Goal: Download file/media

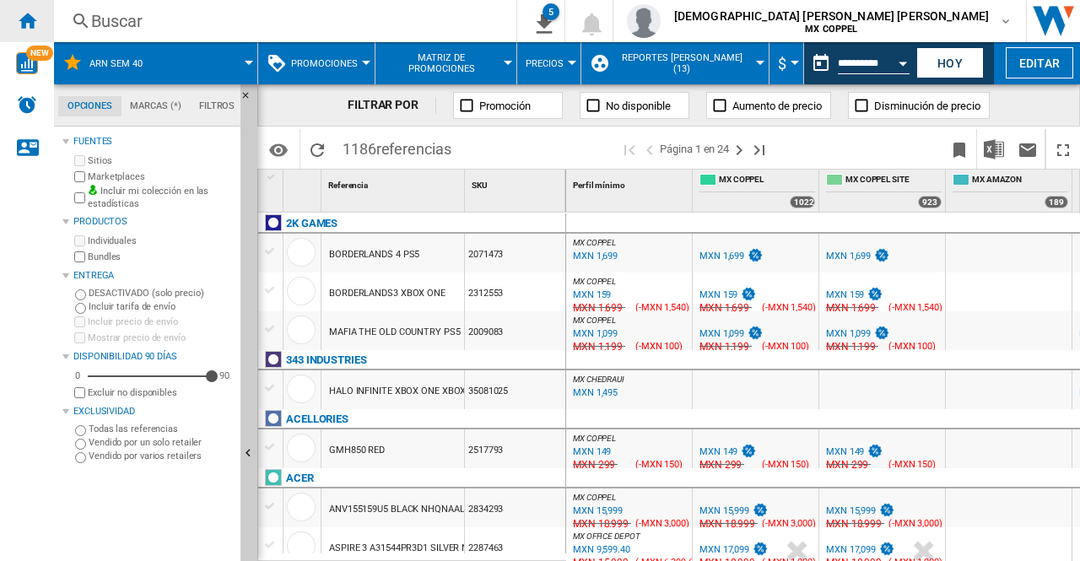
click at [31, 17] on ng-md-icon "Inicio" at bounding box center [27, 20] width 20 height 20
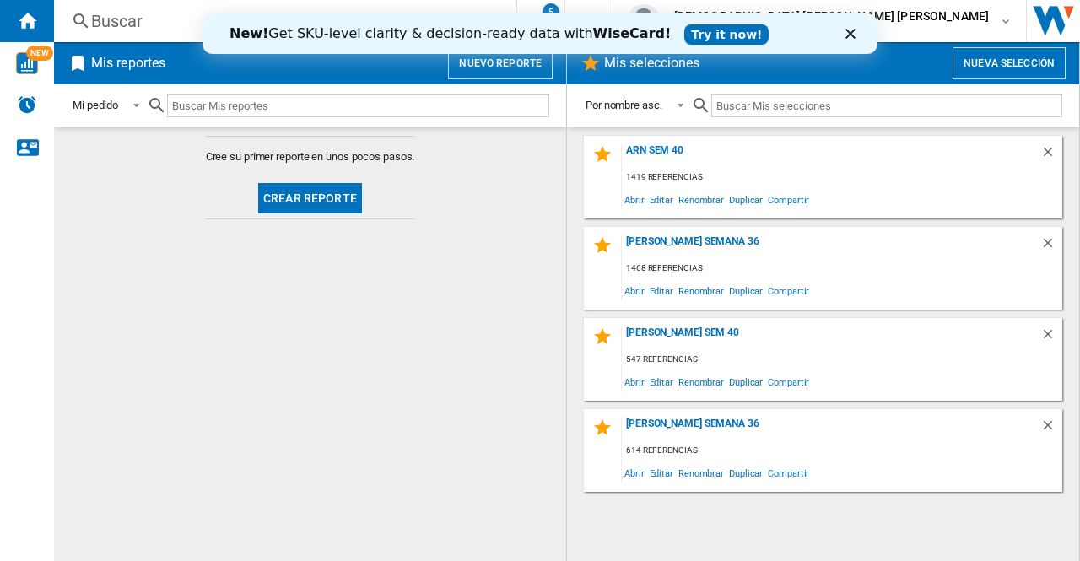
click at [844, 35] on div "New! Get SKU-level clarity & decision-ready data with WiseCard! Try it now!" at bounding box center [540, 33] width 675 height 27
click at [854, 34] on icon "Cerrar" at bounding box center [851, 34] width 10 height 10
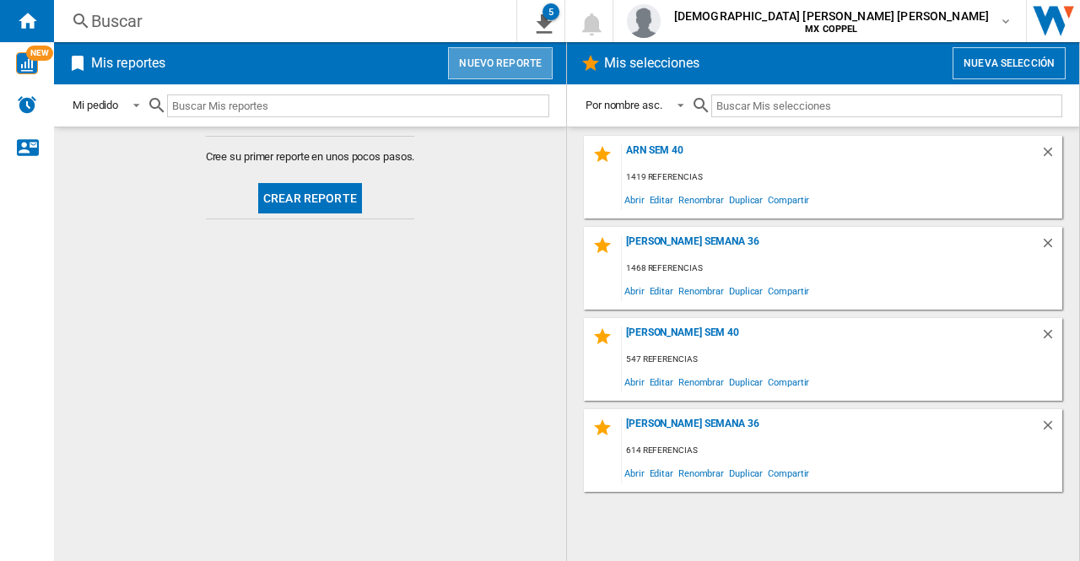
click at [506, 62] on button "Nuevo reporte" at bounding box center [500, 63] width 105 height 32
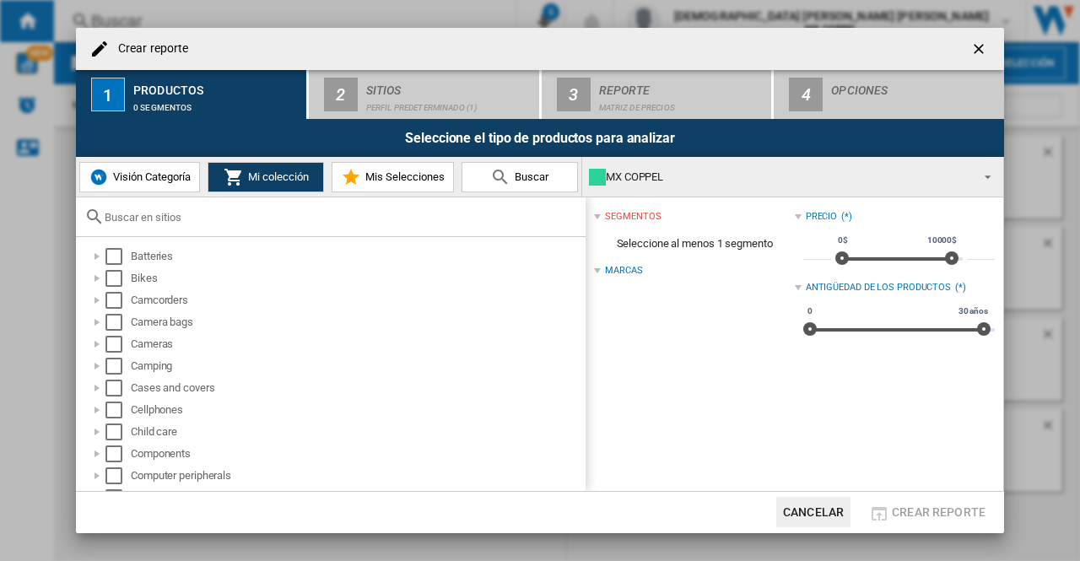
click at [984, 46] on ng-md-icon "getI18NText('BUTTONS.CLOSE_DIALOG')" at bounding box center [981, 51] width 20 height 20
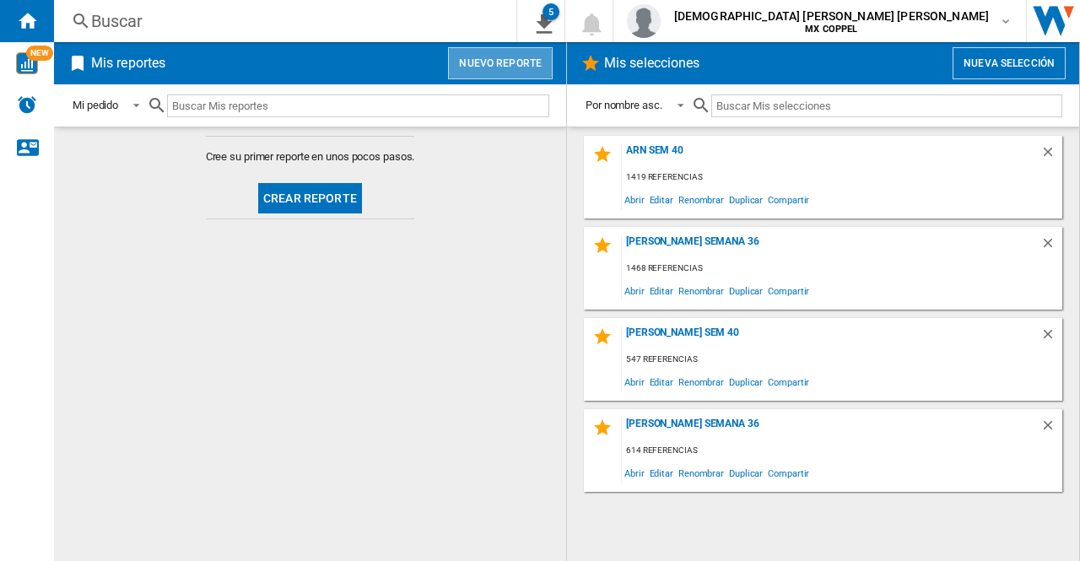
click at [510, 73] on button "Nuevo reporte" at bounding box center [500, 63] width 105 height 32
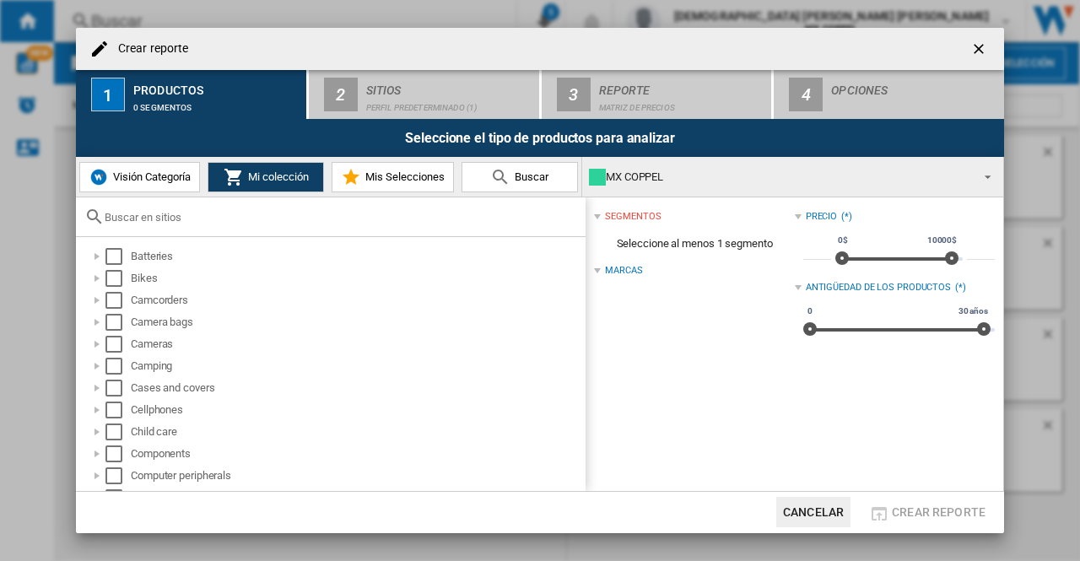
click at [370, 178] on span "Mis Selecciones" at bounding box center [403, 177] width 84 height 13
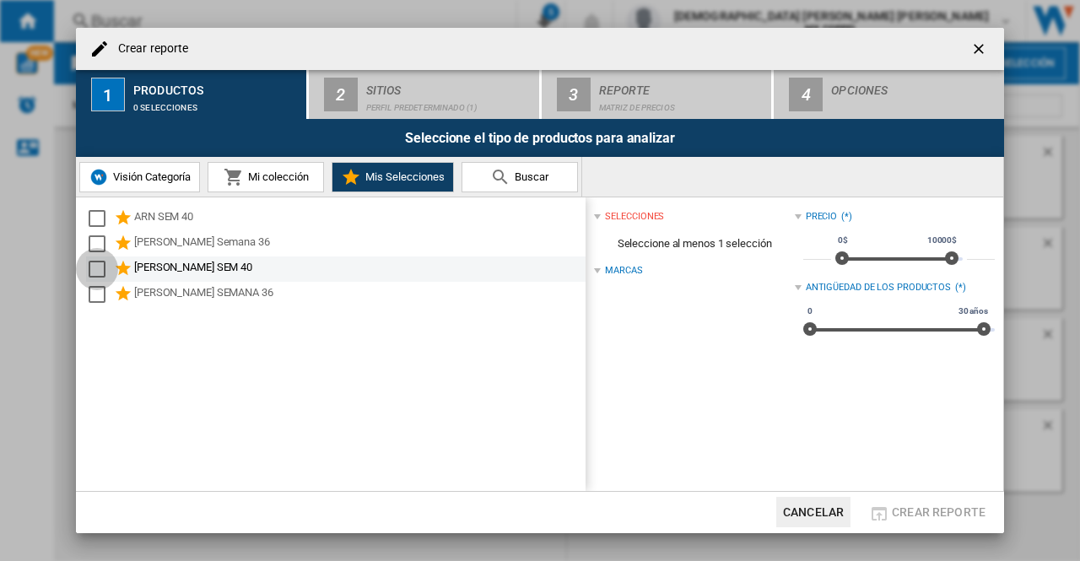
click at [101, 264] on div "Select" at bounding box center [97, 269] width 17 height 17
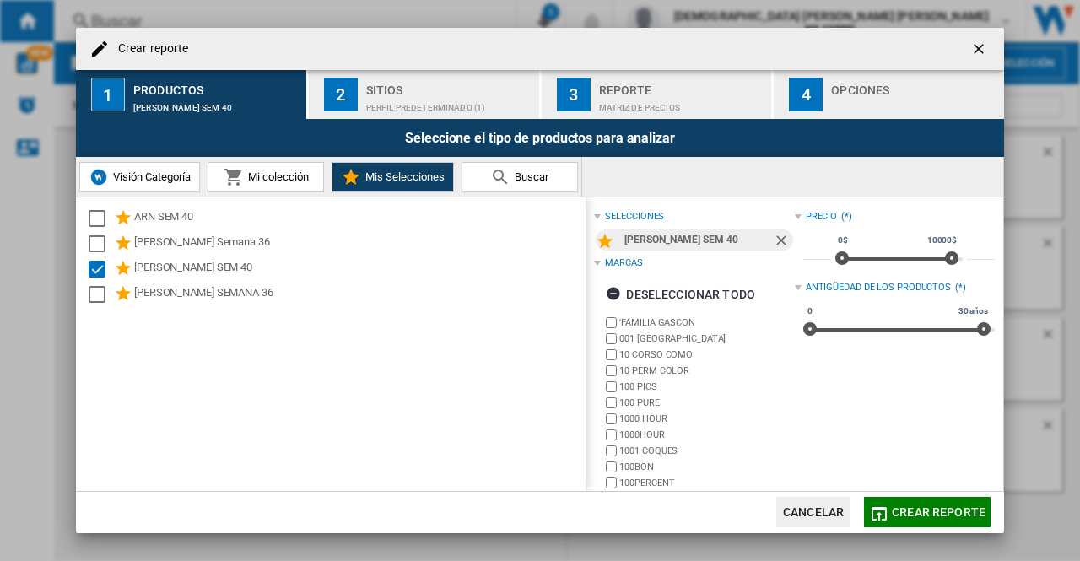
click at [484, 98] on div "Perfil predeterminado (1)" at bounding box center [449, 104] width 166 height 18
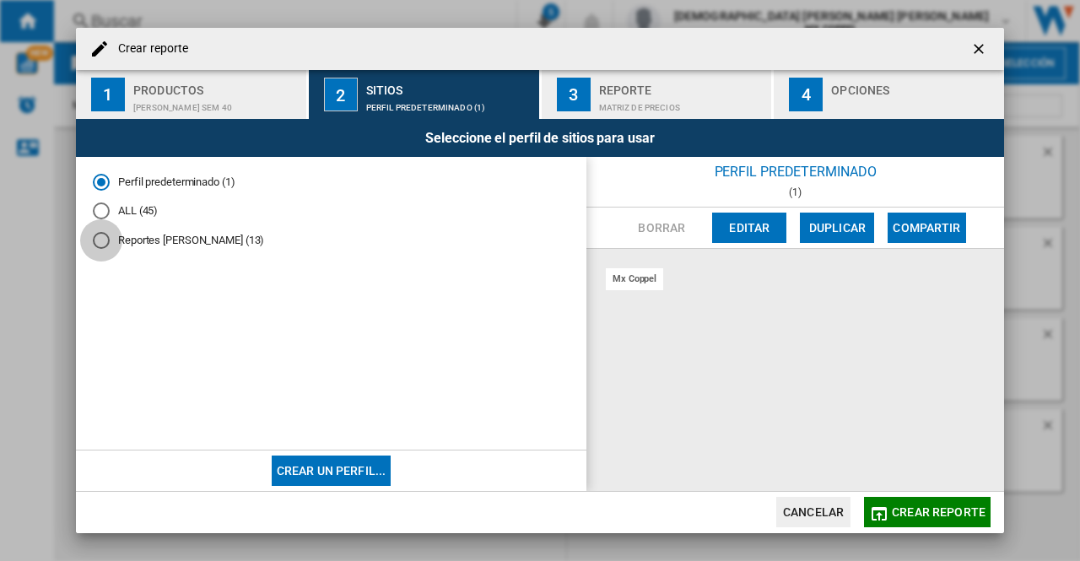
click at [102, 249] on div "Reportes Oscar López (13)" at bounding box center [101, 240] width 17 height 17
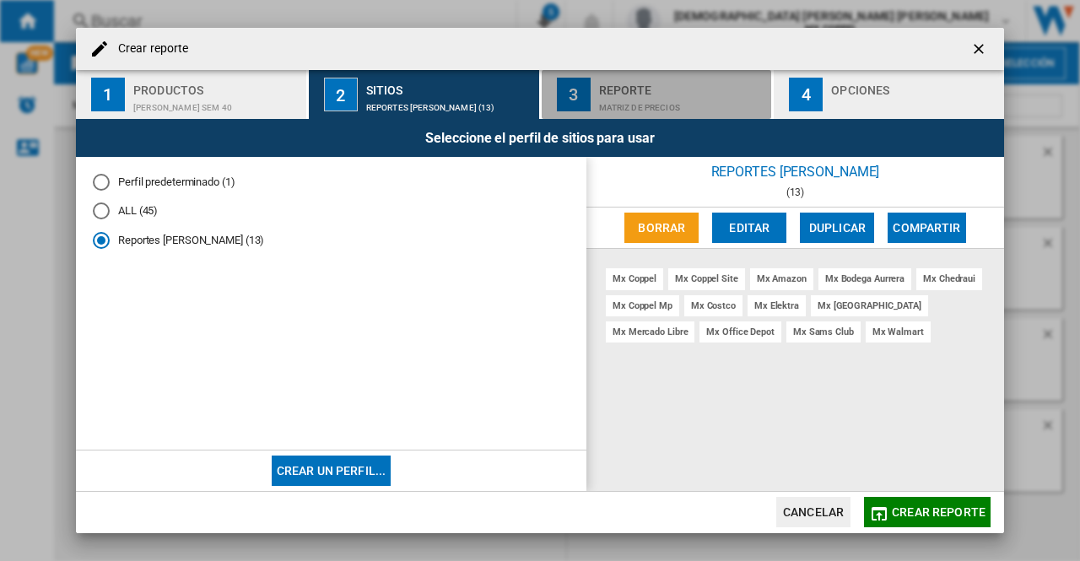
click at [701, 90] on div "Reporte" at bounding box center [682, 86] width 166 height 18
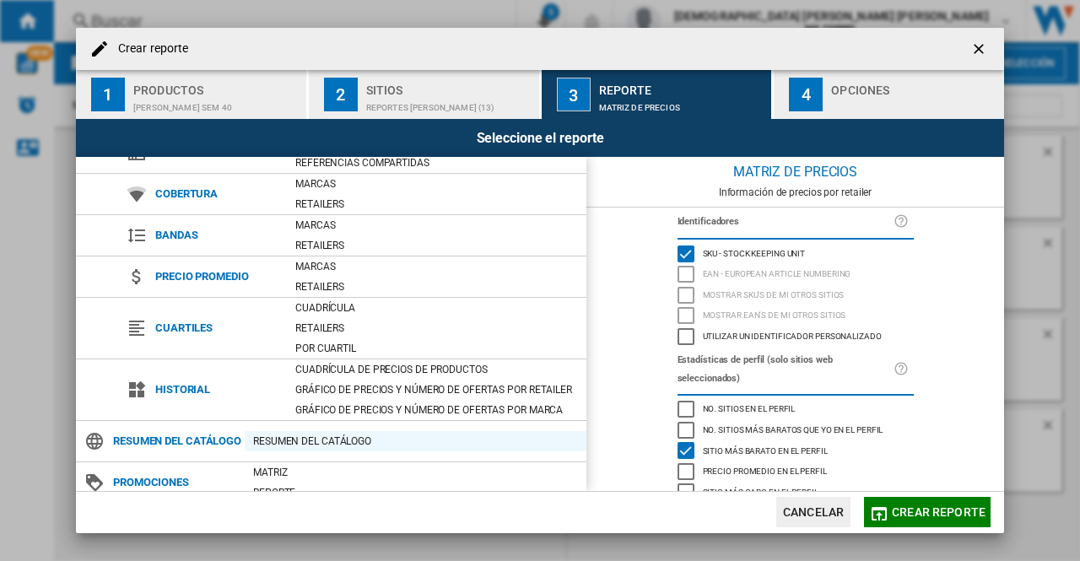
scroll to position [116, 0]
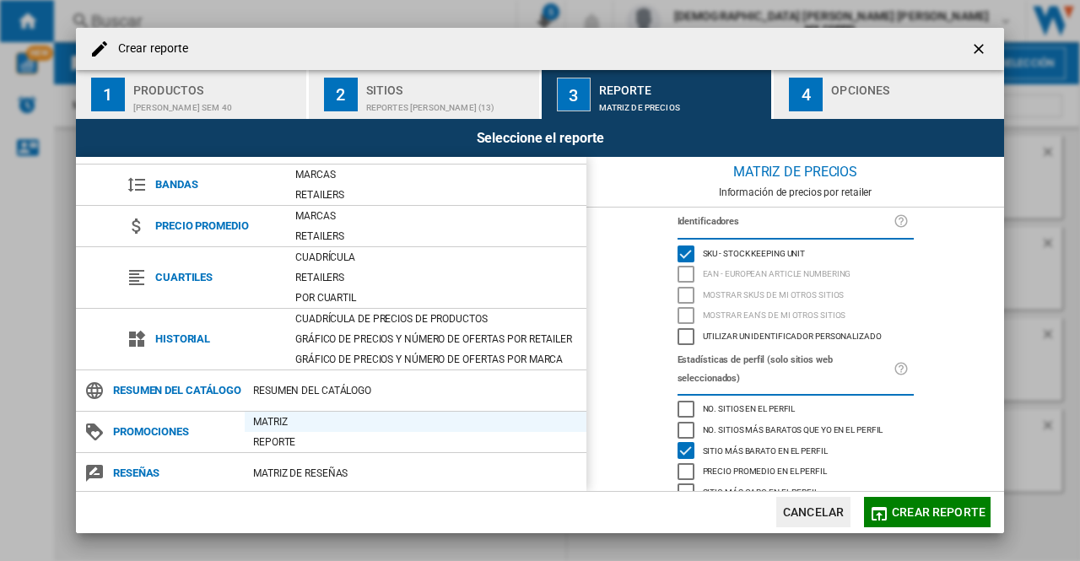
click at [302, 419] on div "Matriz" at bounding box center [416, 422] width 342 height 17
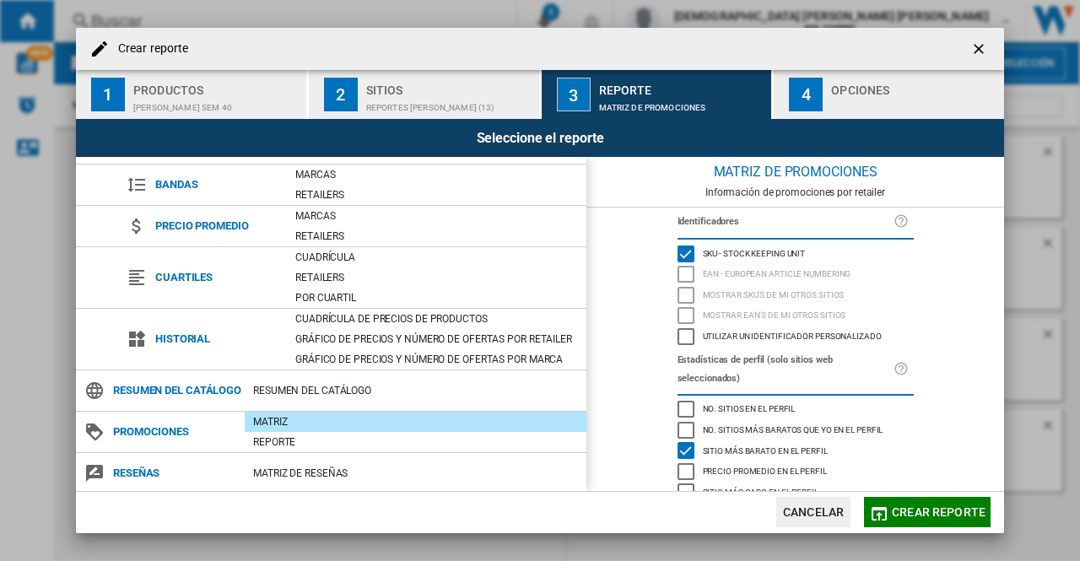
click at [918, 97] on div "Crear reporte ..." at bounding box center [914, 104] width 166 height 18
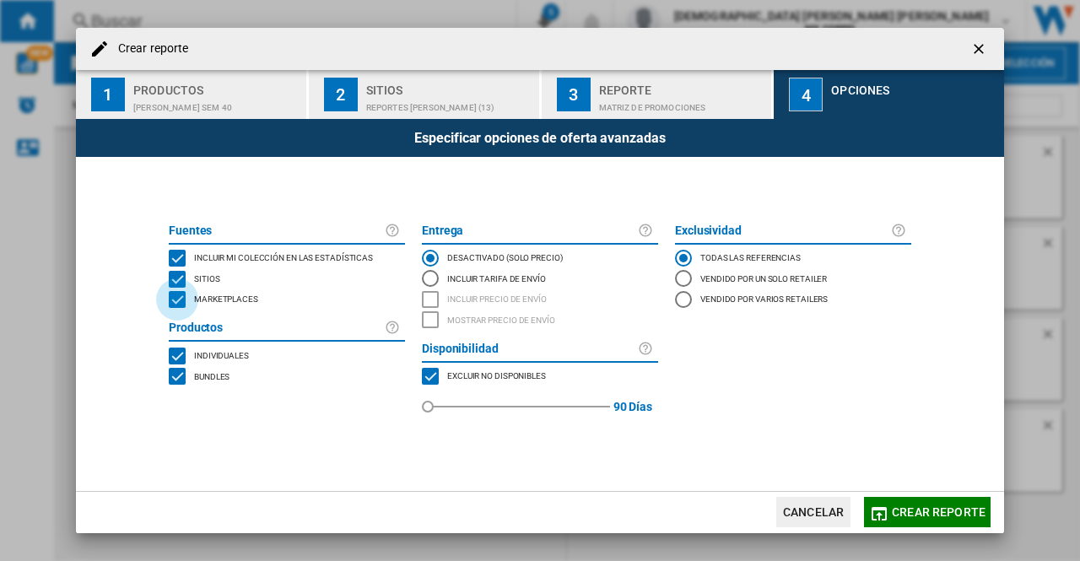
click at [181, 300] on div "MARKETPLACES" at bounding box center [177, 299] width 17 height 17
click at [181, 381] on div "BUNDLES" at bounding box center [177, 376] width 17 height 17
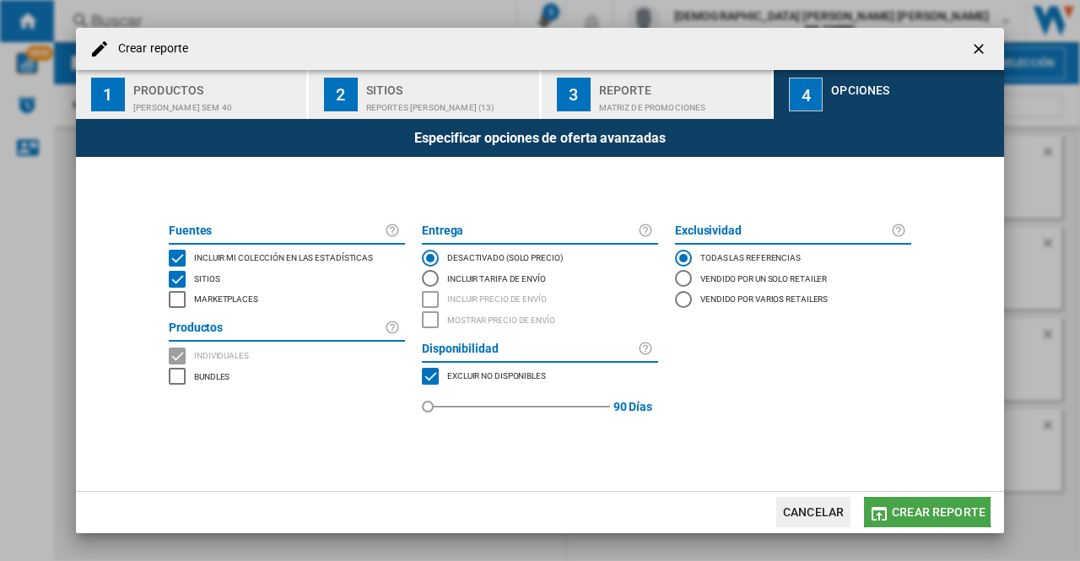
click at [908, 508] on span "Crear reporte" at bounding box center [939, 513] width 94 height 14
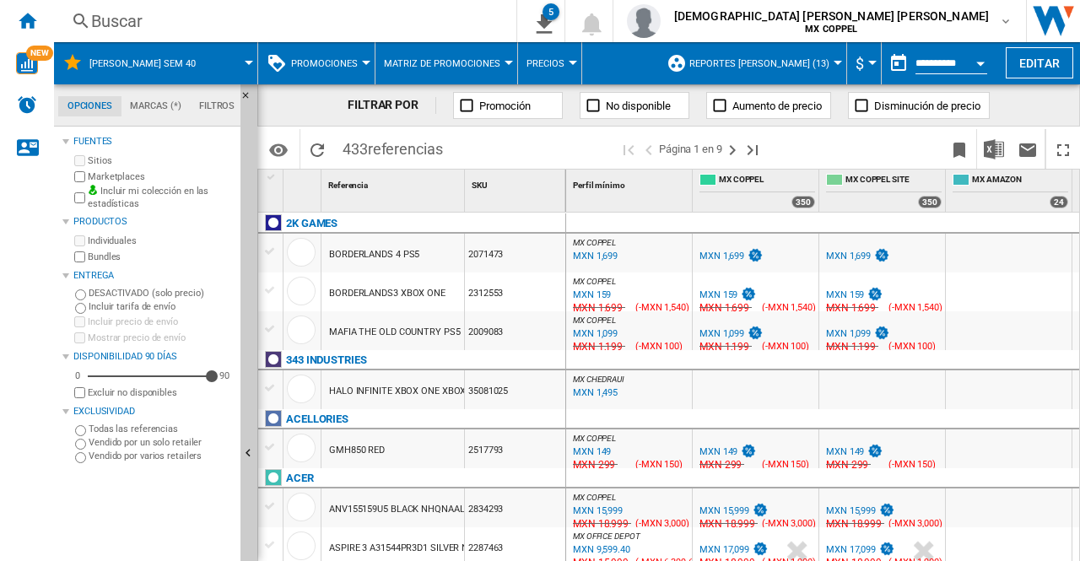
click at [981, 60] on button "Open calendar" at bounding box center [981, 61] width 30 height 30
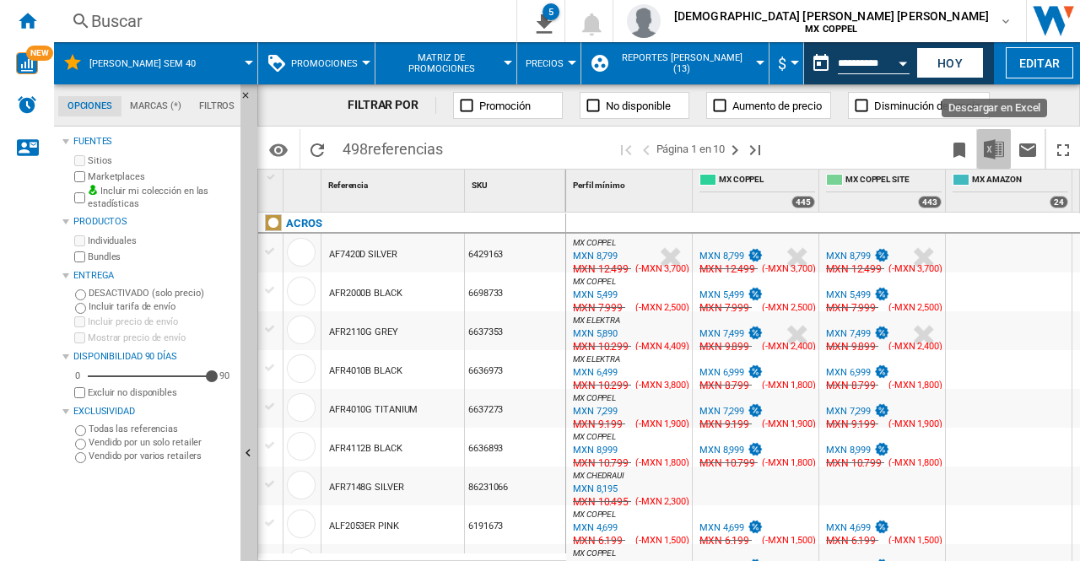
click at [994, 161] on button "Descargar en Excel" at bounding box center [994, 149] width 34 height 40
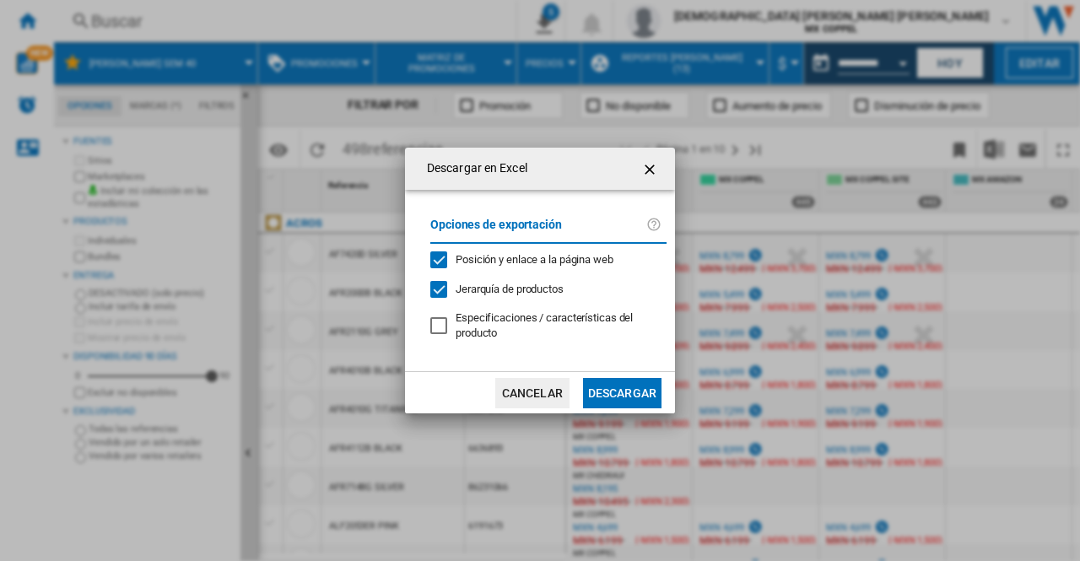
click at [631, 388] on button "Descargar" at bounding box center [622, 393] width 79 height 30
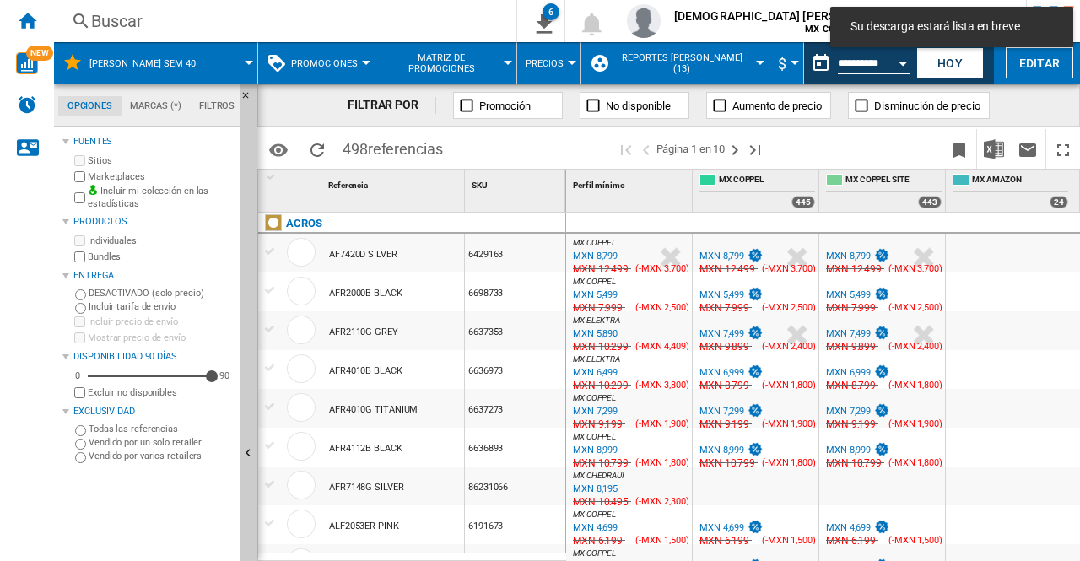
click at [901, 64] on div "Open calendar" at bounding box center [903, 64] width 8 height 4
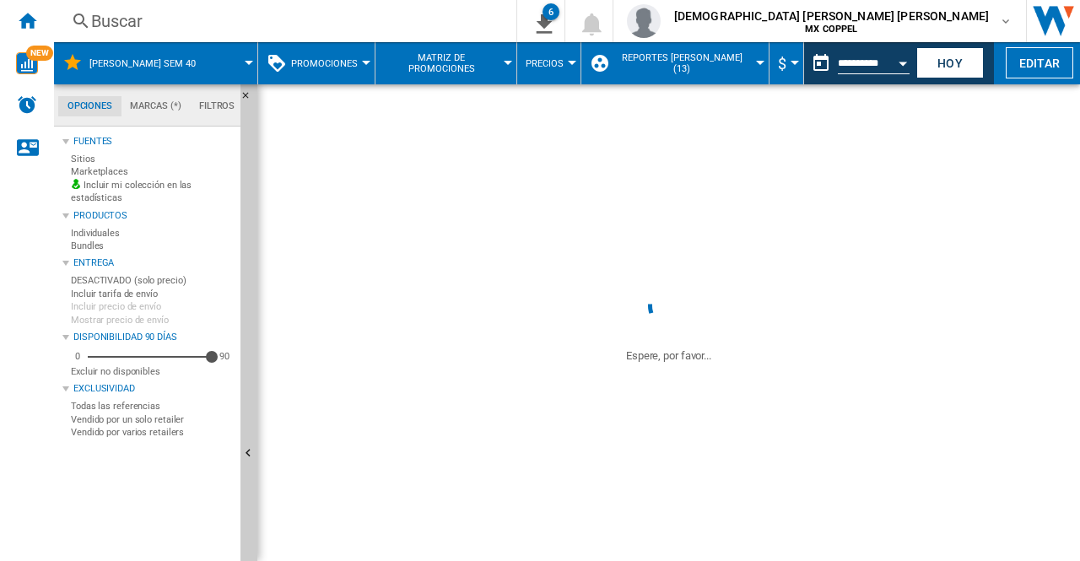
click at [993, 154] on img "Descargar en Excel" at bounding box center [994, 149] width 20 height 20
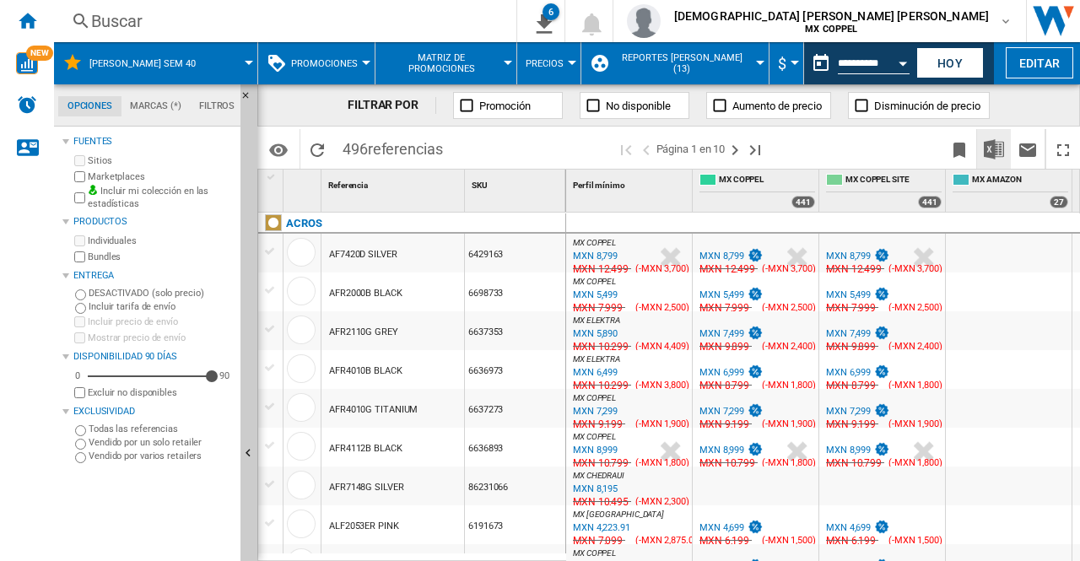
click at [991, 143] on img "Descargar en Excel" at bounding box center [994, 149] width 20 height 20
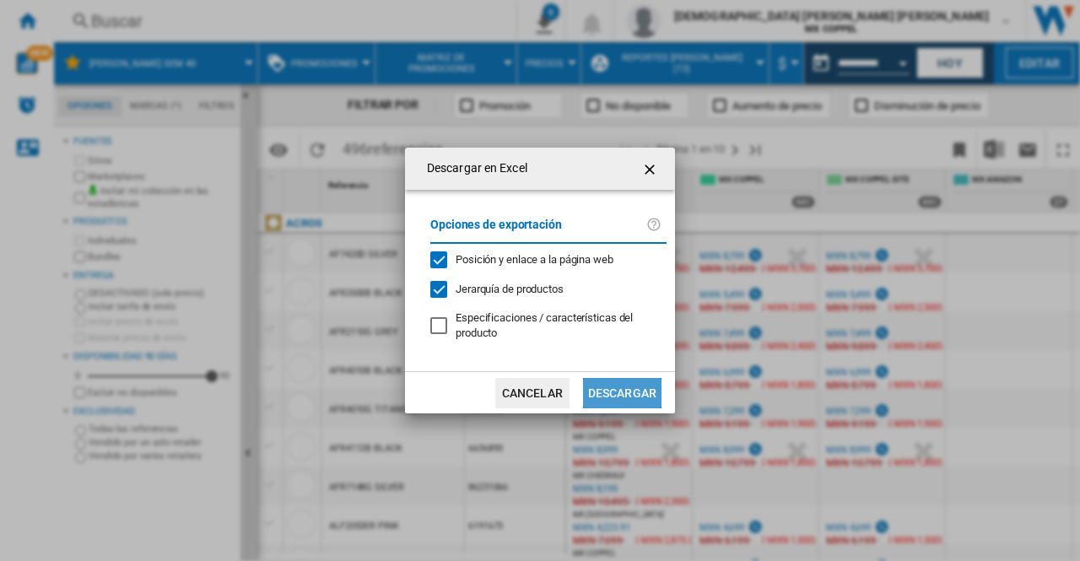
click at [598, 391] on button "Descargar" at bounding box center [622, 393] width 79 height 30
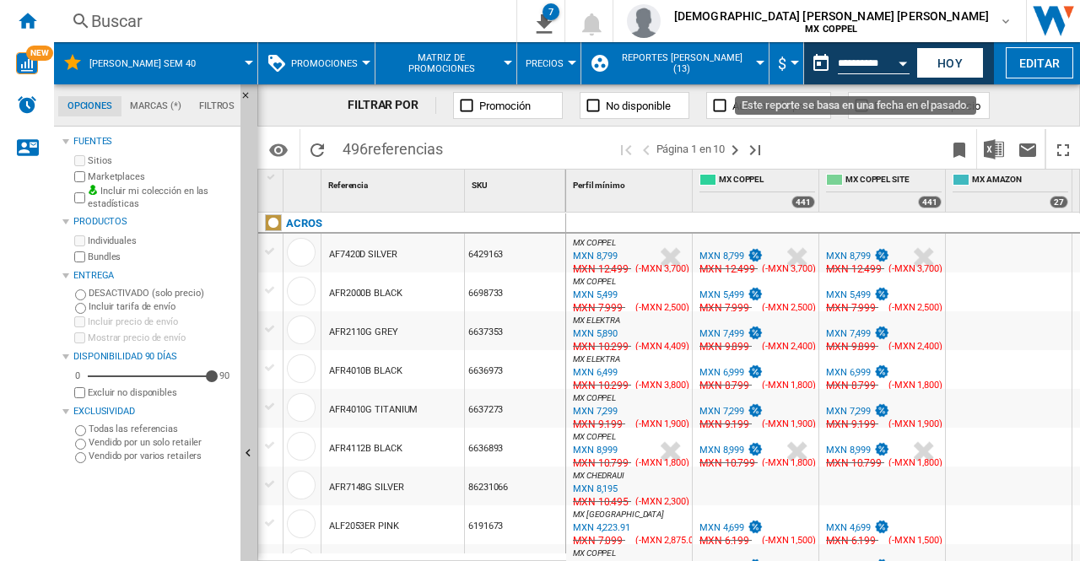
click at [898, 56] on button "Open calendar" at bounding box center [903, 61] width 30 height 30
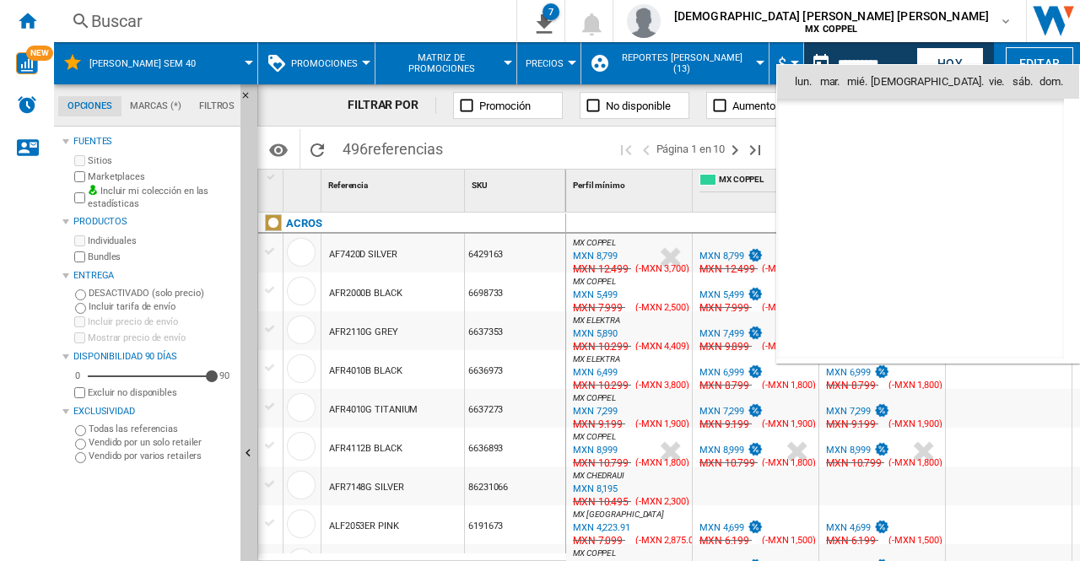
scroll to position [8053, 0]
click at [999, 158] on span "4" at bounding box center [995, 155] width 34 height 34
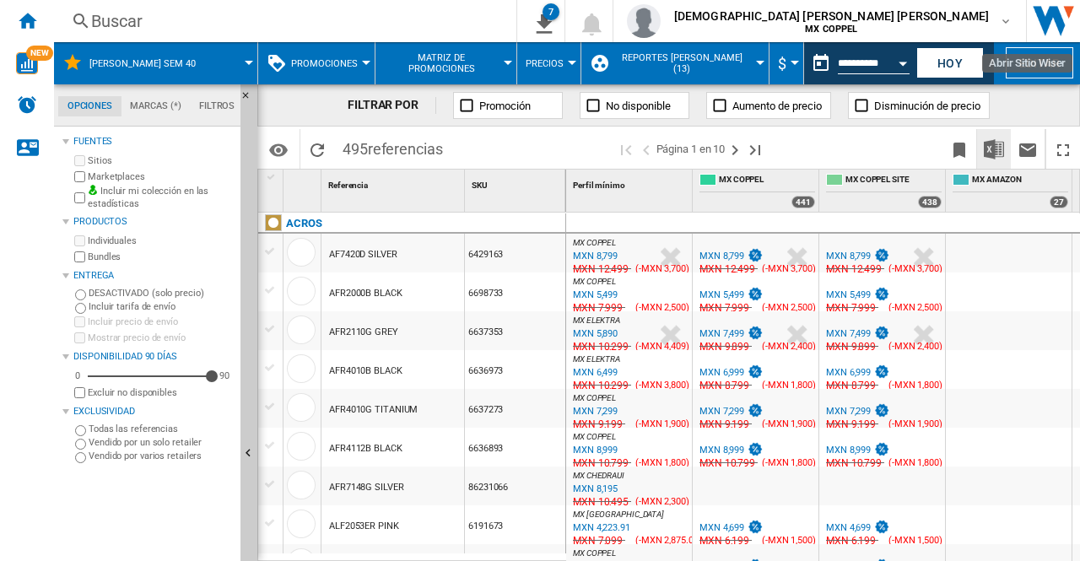
click at [989, 156] on img "Descargar en Excel" at bounding box center [994, 149] width 20 height 20
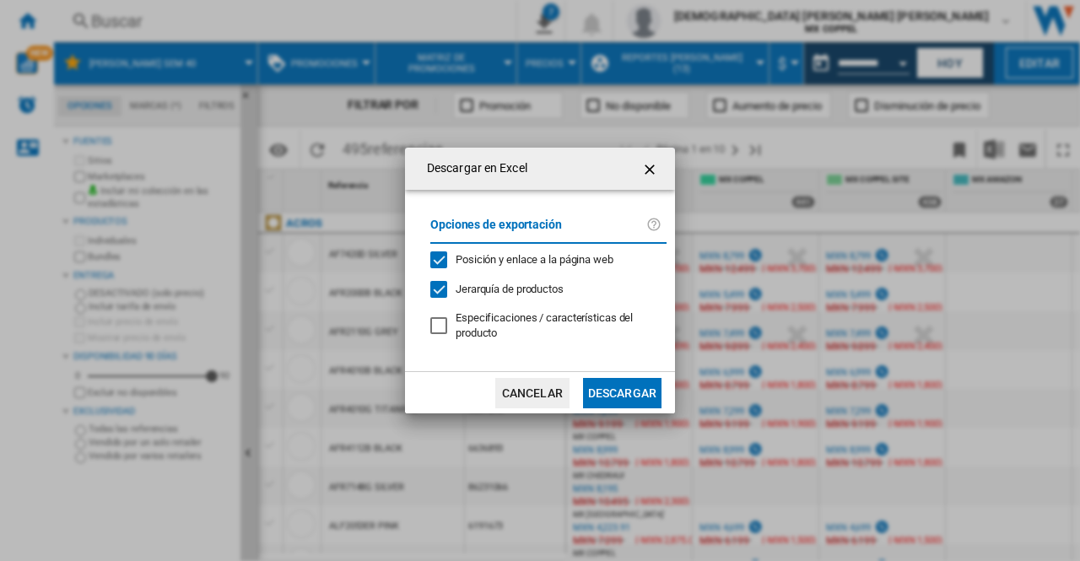
click at [594, 389] on button "Descargar" at bounding box center [622, 393] width 79 height 30
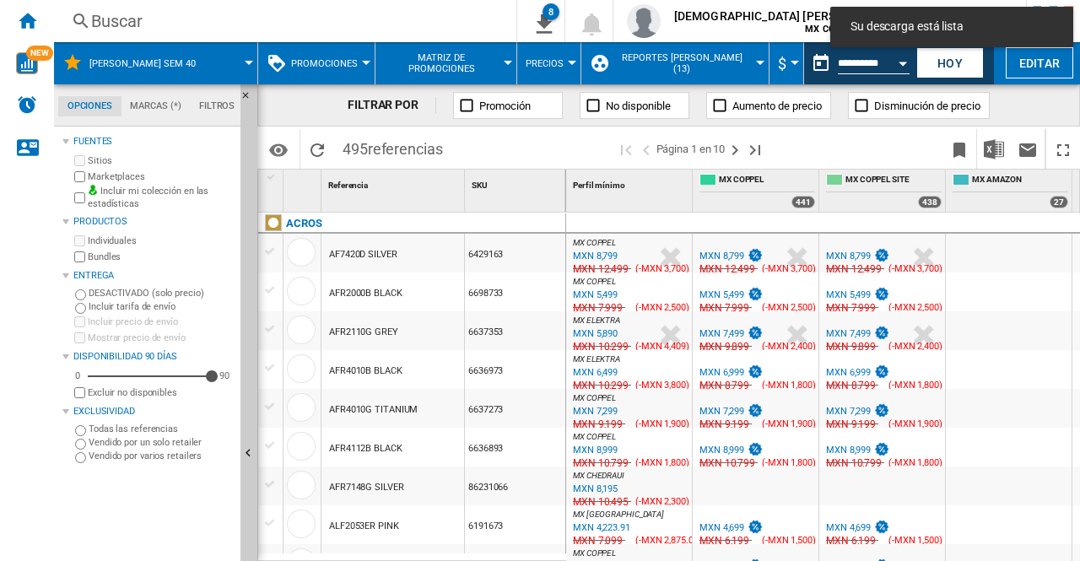
click at [1020, 99] on div "FILTRAR POR Promoción No disponible Aumento de precio Disminución de precio" at bounding box center [668, 105] width 823 height 42
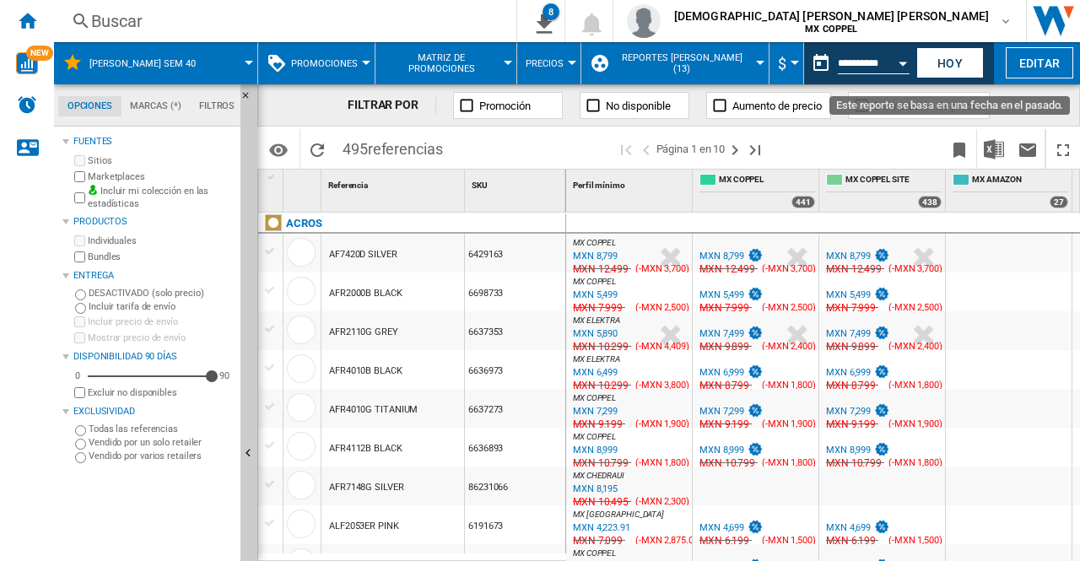
click at [901, 65] on div "Open calendar" at bounding box center [903, 64] width 8 height 4
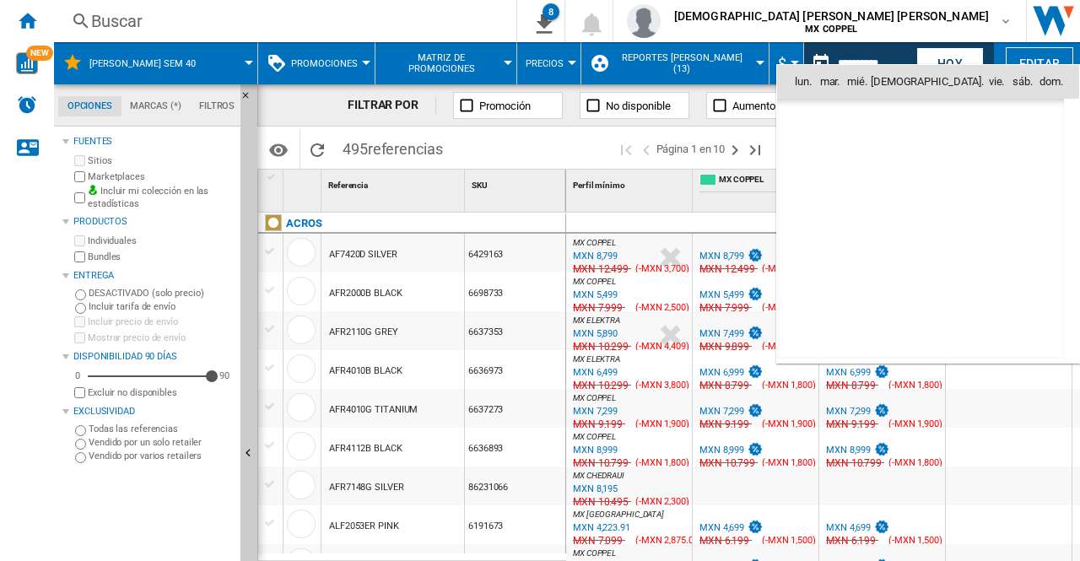
scroll to position [8053, 0]
click at [1026, 153] on span "5" at bounding box center [1032, 155] width 34 height 34
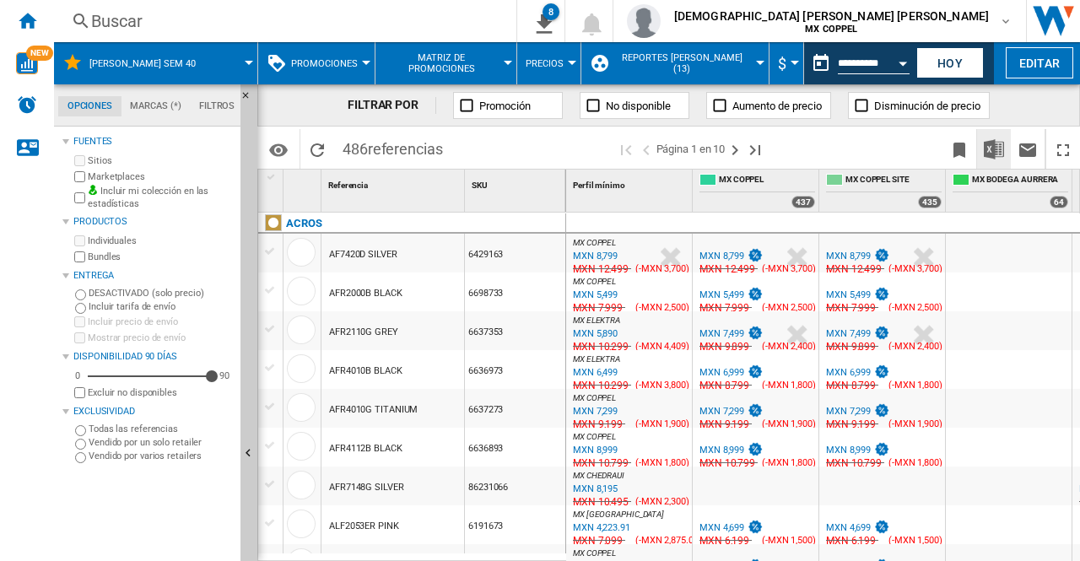
click at [986, 145] on img "Descargar en Excel" at bounding box center [994, 149] width 20 height 20
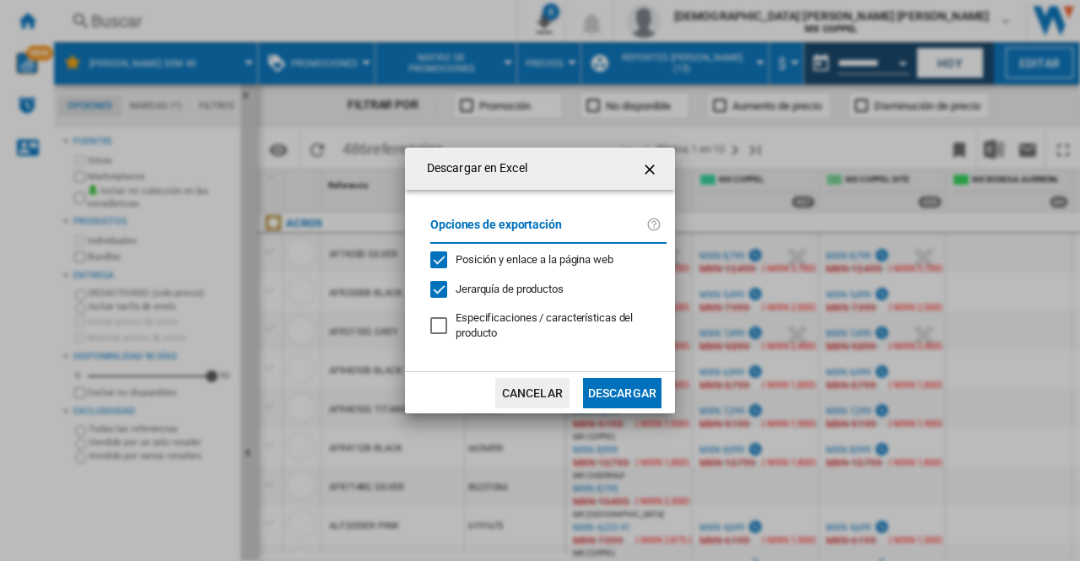
click at [641, 390] on button "Descargar" at bounding box center [622, 393] width 79 height 30
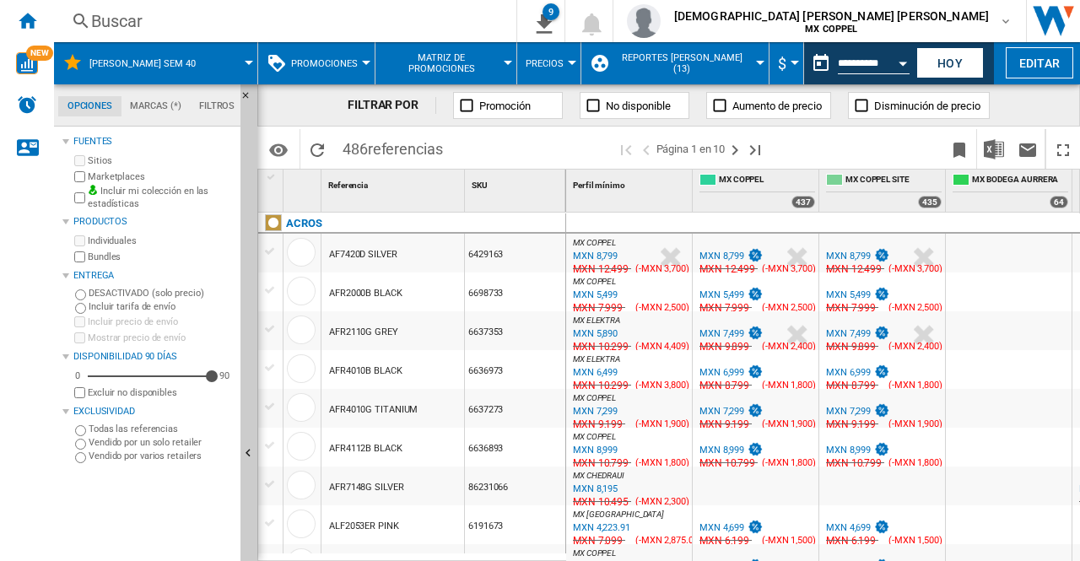
click at [903, 68] on button "Open calendar" at bounding box center [903, 61] width 30 height 30
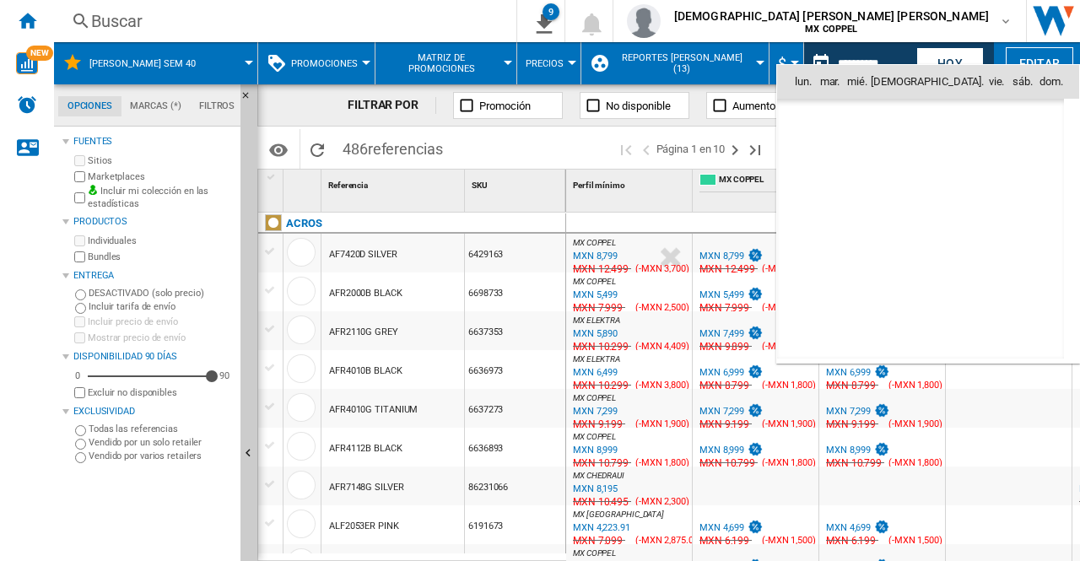
scroll to position [8053, 0]
click at [808, 192] on span "6" at bounding box center [810, 193] width 34 height 34
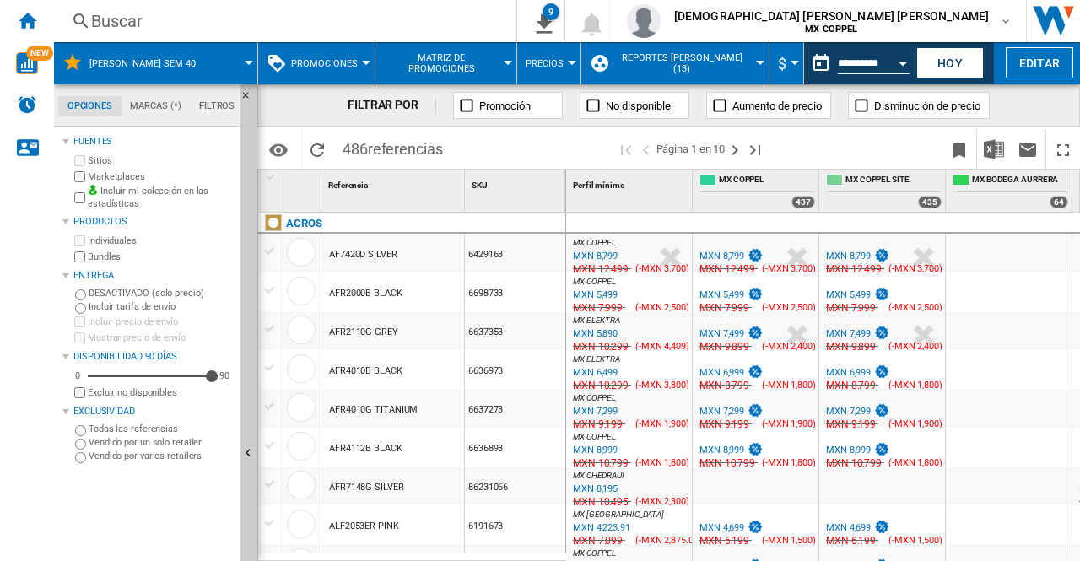
type input "**********"
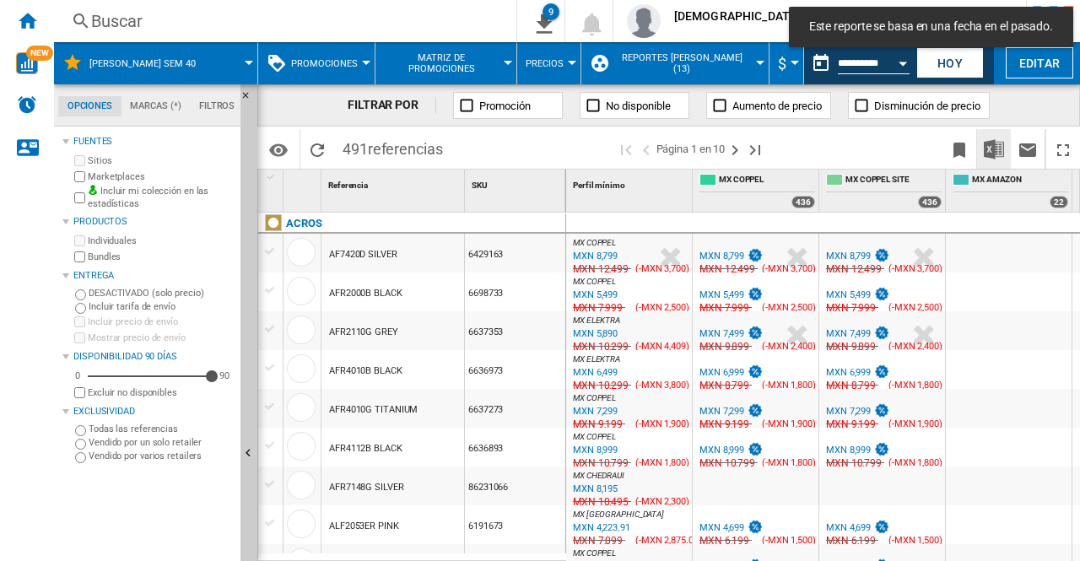
click at [996, 146] on img "Descargar en Excel" at bounding box center [994, 149] width 20 height 20
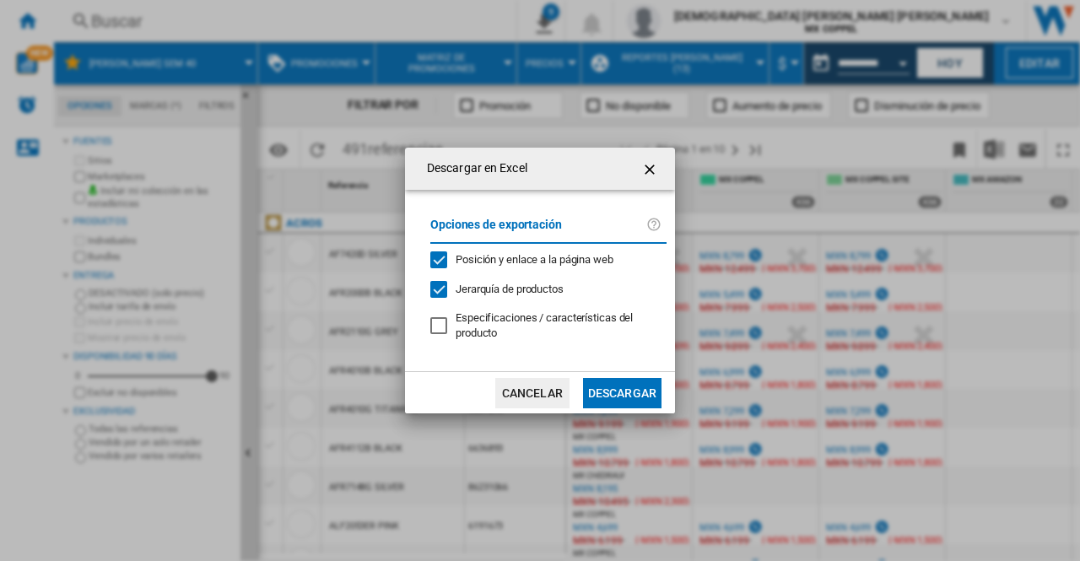
click at [637, 382] on button "Descargar" at bounding box center [622, 393] width 79 height 30
